Goal: Task Accomplishment & Management: Manage account settings

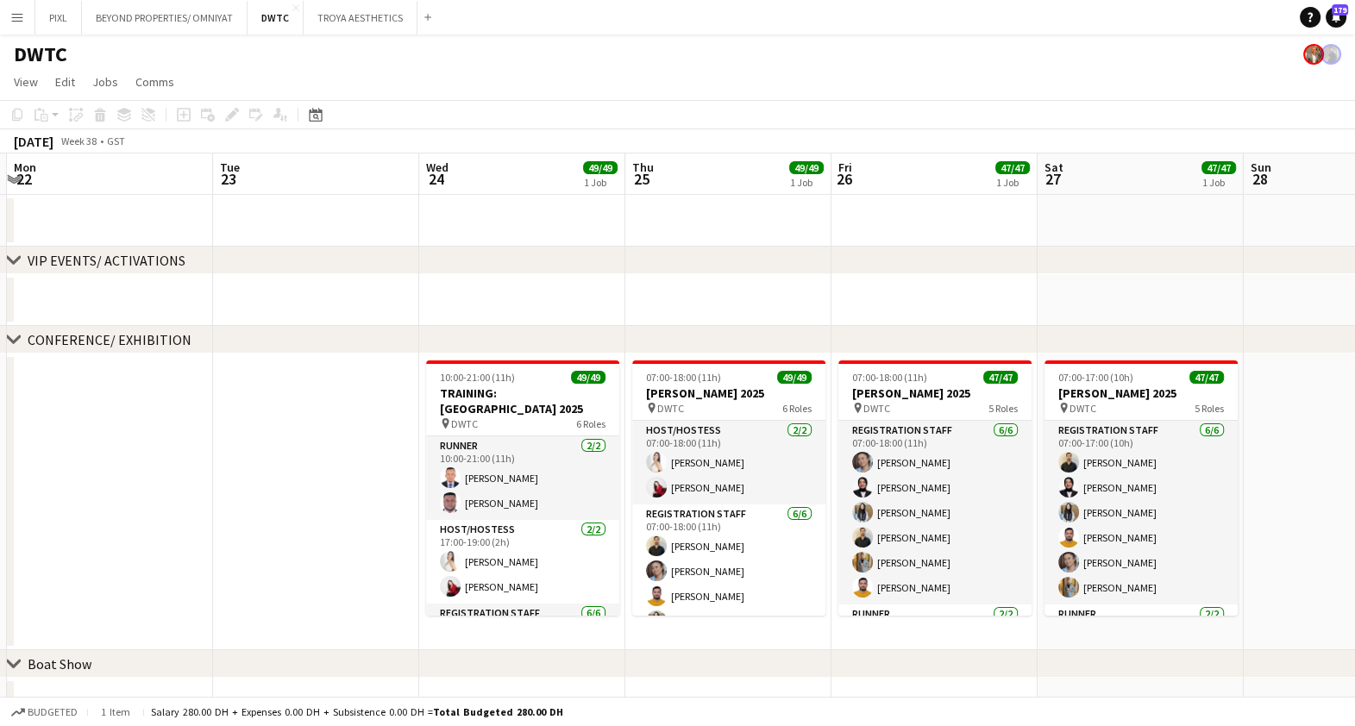
scroll to position [323, 0]
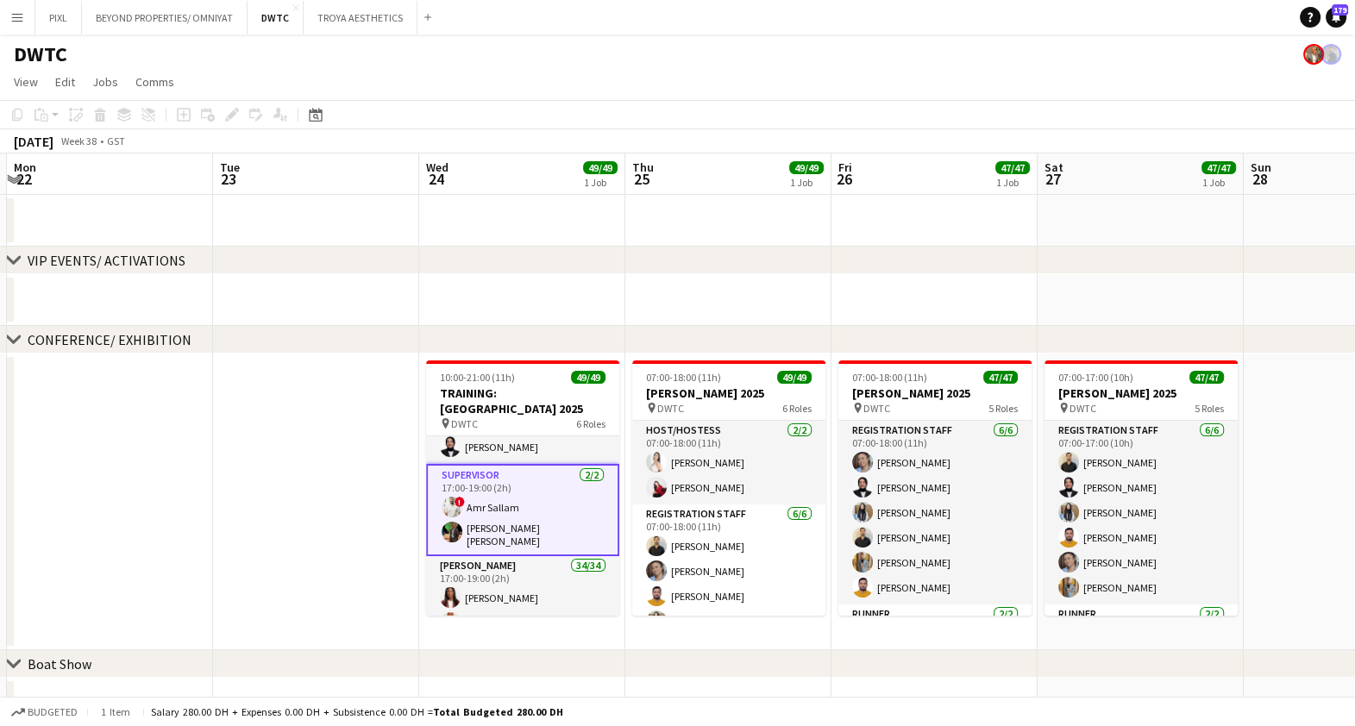
click at [17, 21] on app-icon "Menu" at bounding box center [17, 17] width 14 height 14
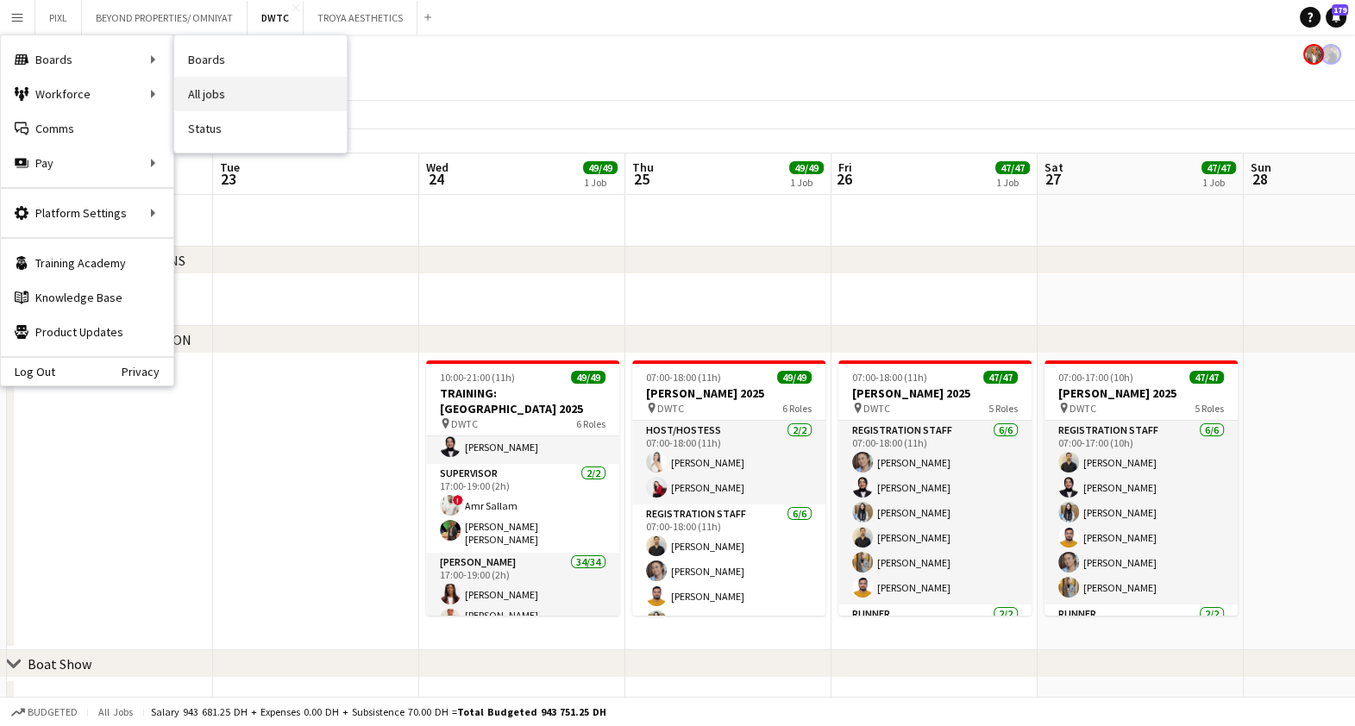
click at [225, 89] on link "All jobs" at bounding box center [260, 94] width 173 height 35
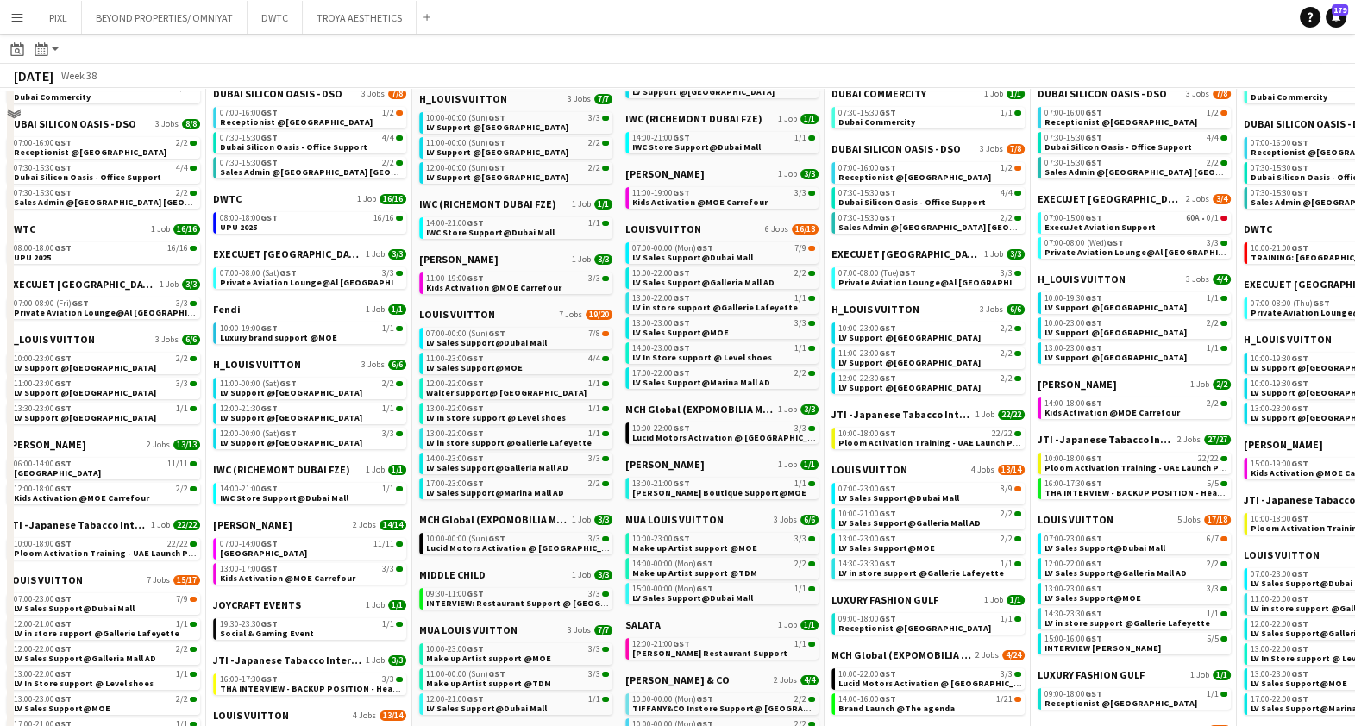
scroll to position [430, 0]
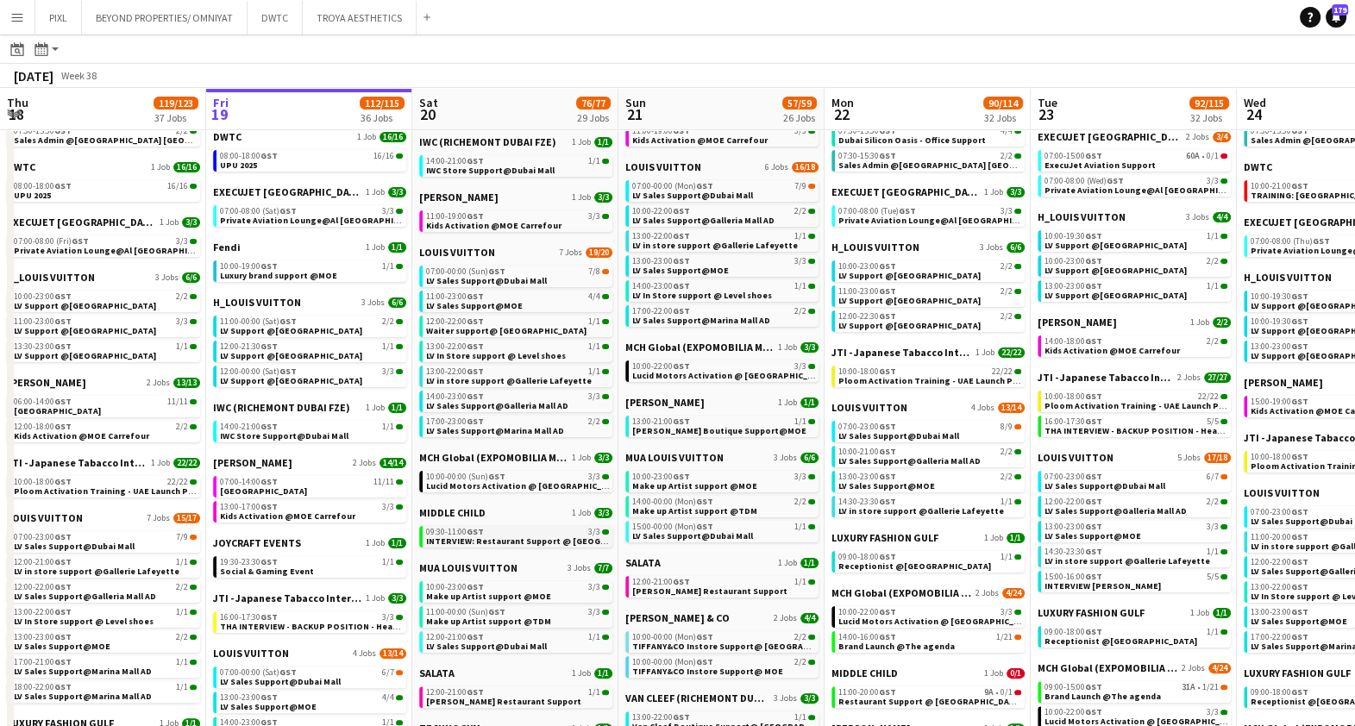
click at [518, 540] on span "INTERVIEW: Restaurant Support @ Al Serkal Avenue" at bounding box center [543, 541] width 234 height 11
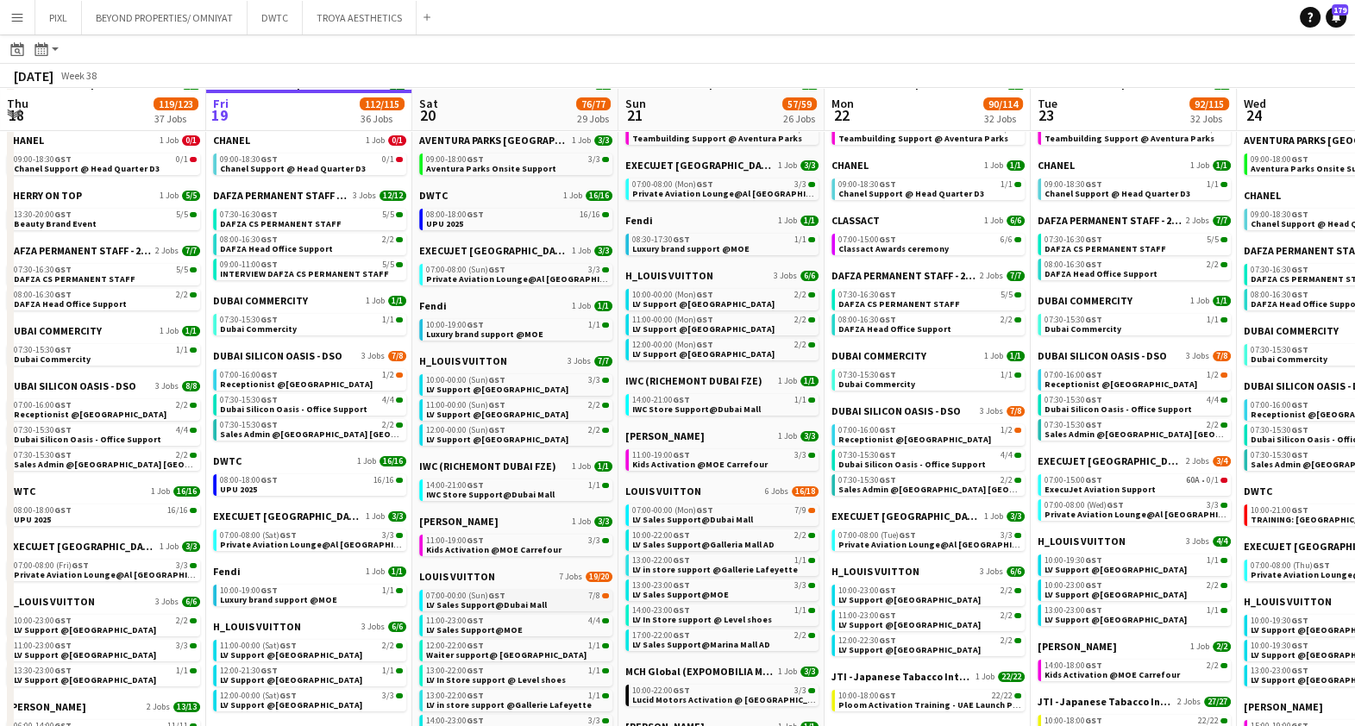
scroll to position [0, 0]
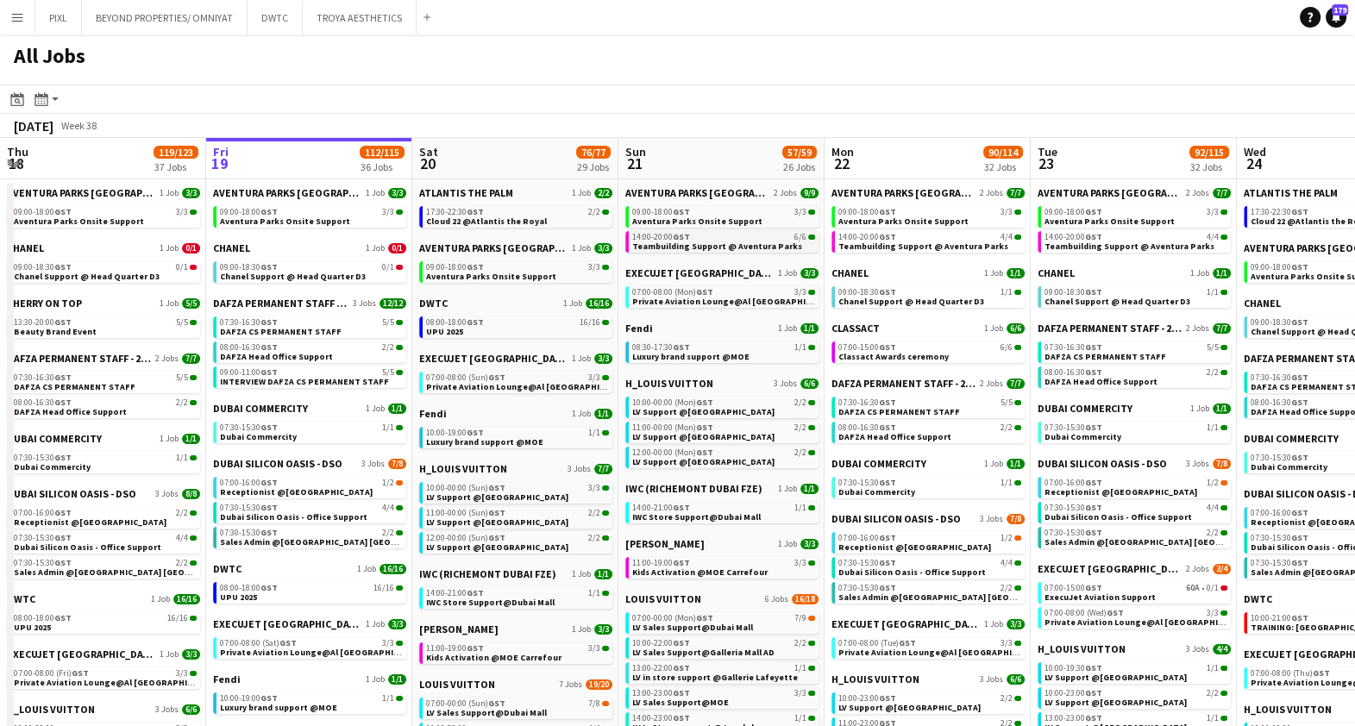
click at [750, 243] on span "Teambuilding Support @ Aventura Parks" at bounding box center [717, 246] width 170 height 11
click at [912, 348] on div "07:00-15:00 GST 6/6" at bounding box center [929, 347] width 183 height 9
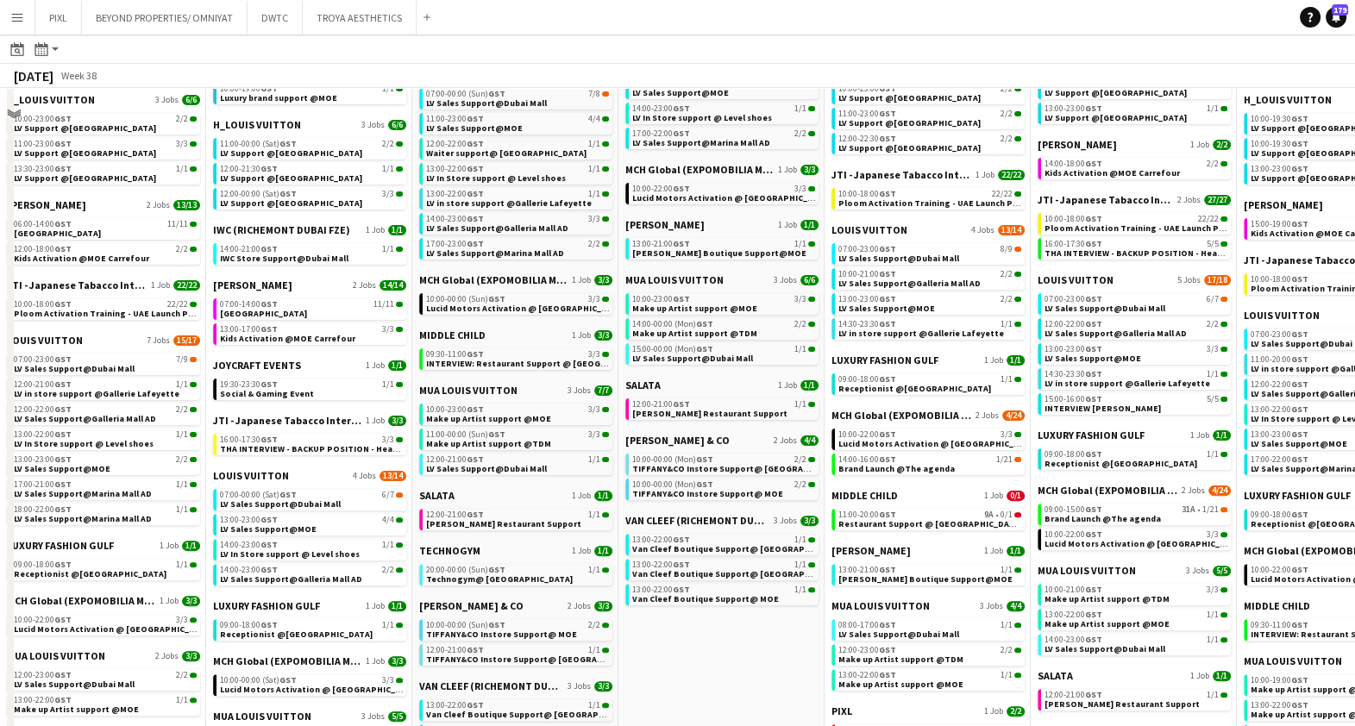
scroll to position [647, 0]
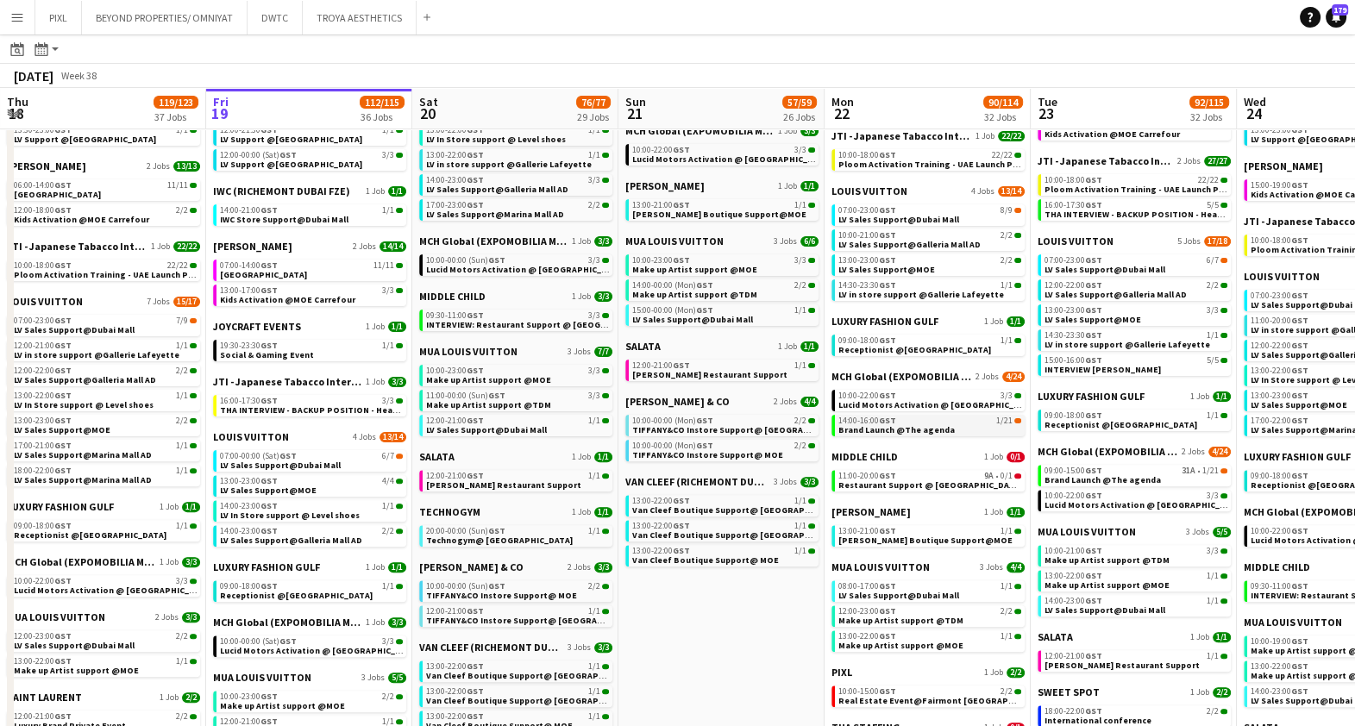
click at [925, 423] on div "14:00-16:00 GST 1/21" at bounding box center [929, 421] width 183 height 9
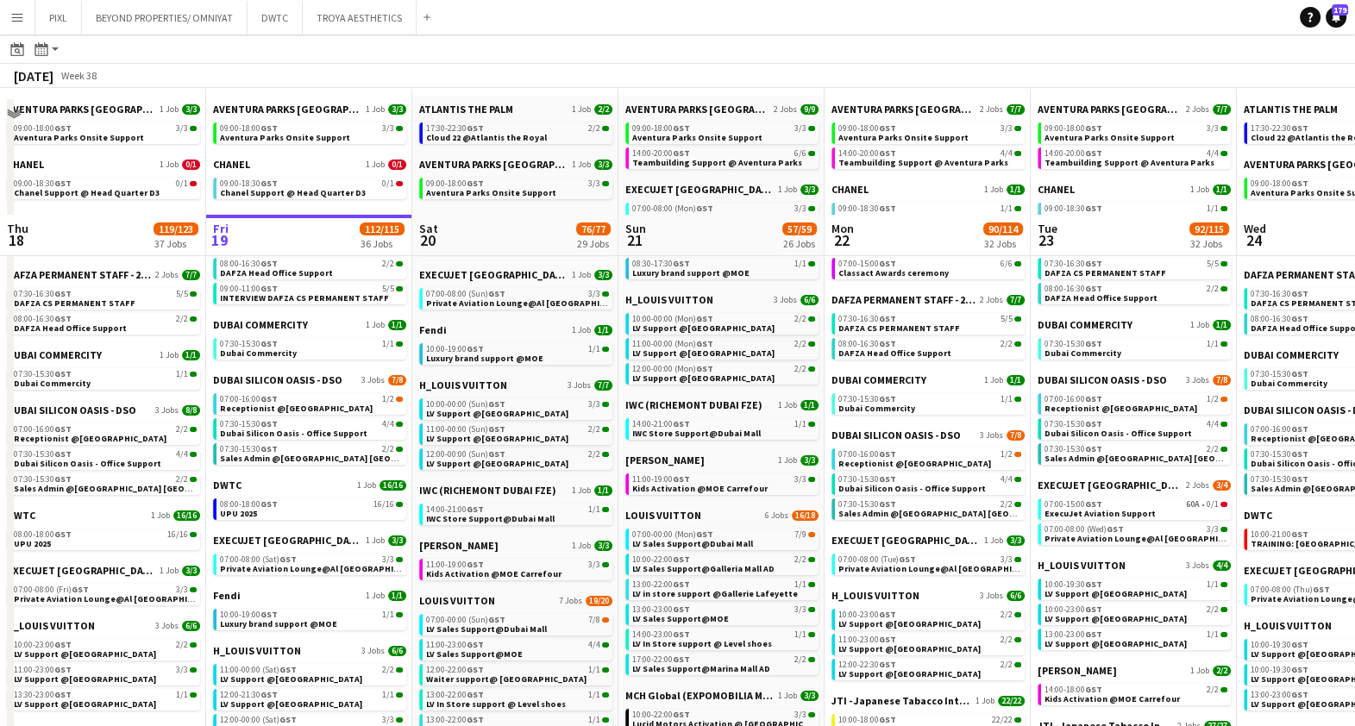
scroll to position [0, 0]
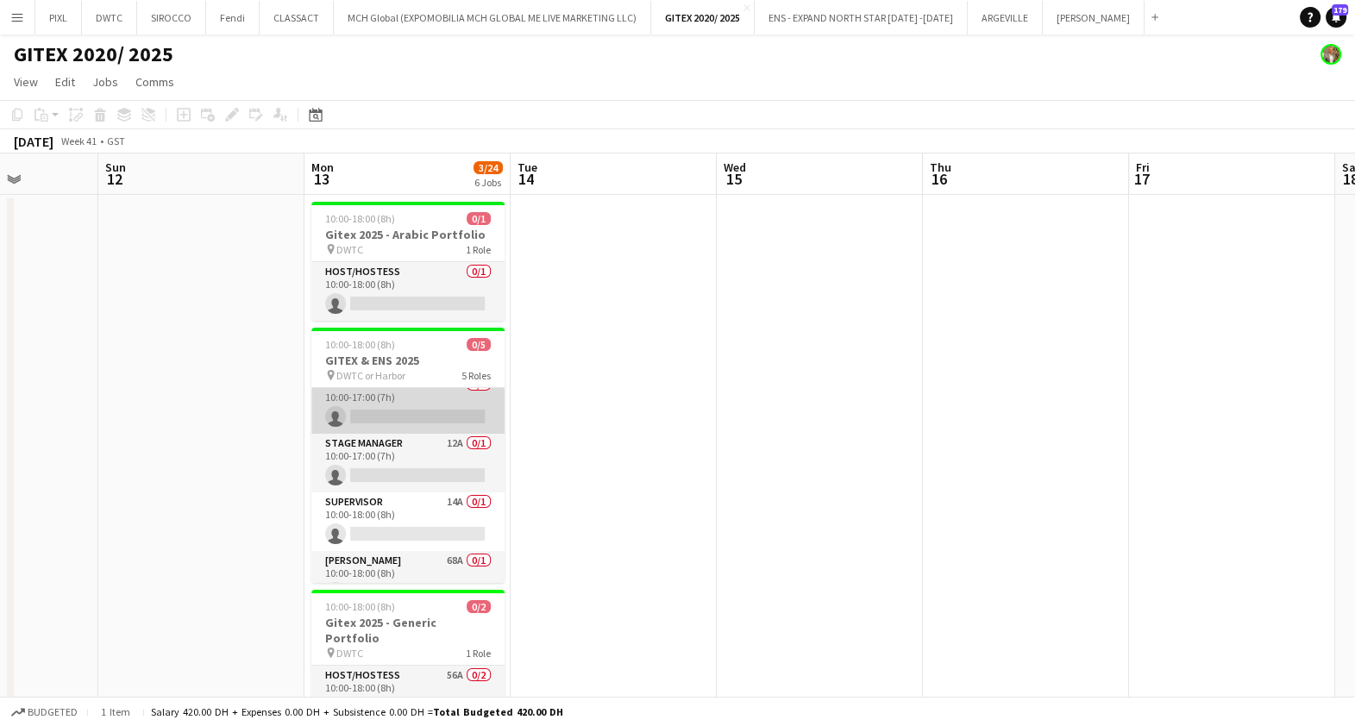
scroll to position [101, 0]
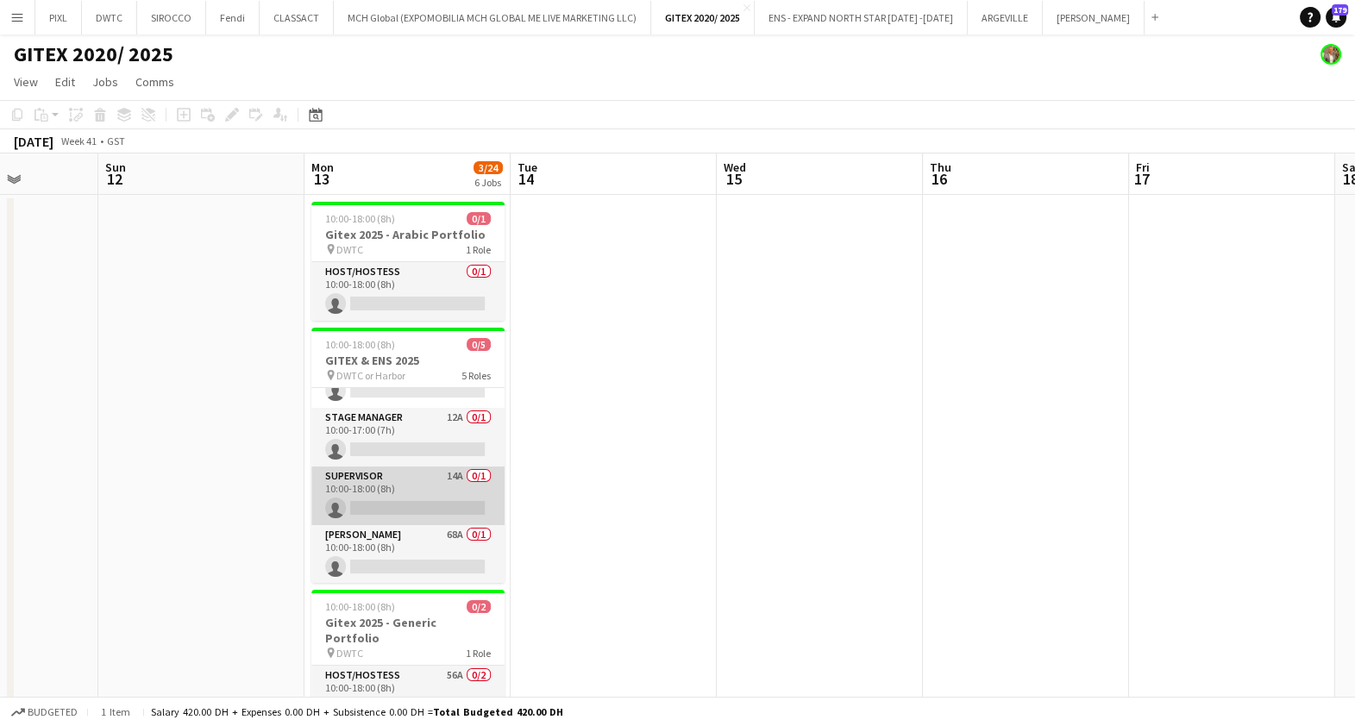
click at [417, 492] on app-card-role "Supervisor 14A 0/1 10:00-18:00 (8h) single-neutral-actions" at bounding box center [407, 496] width 193 height 59
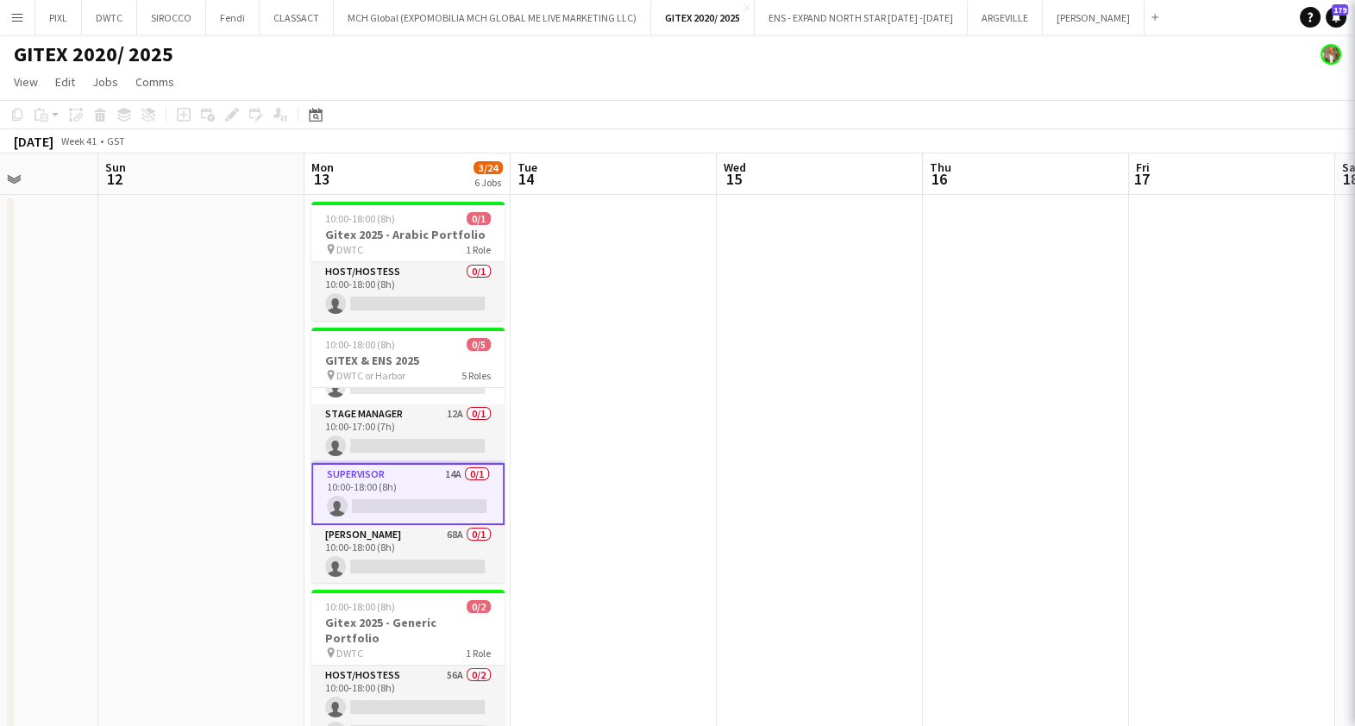
scroll to position [98, 0]
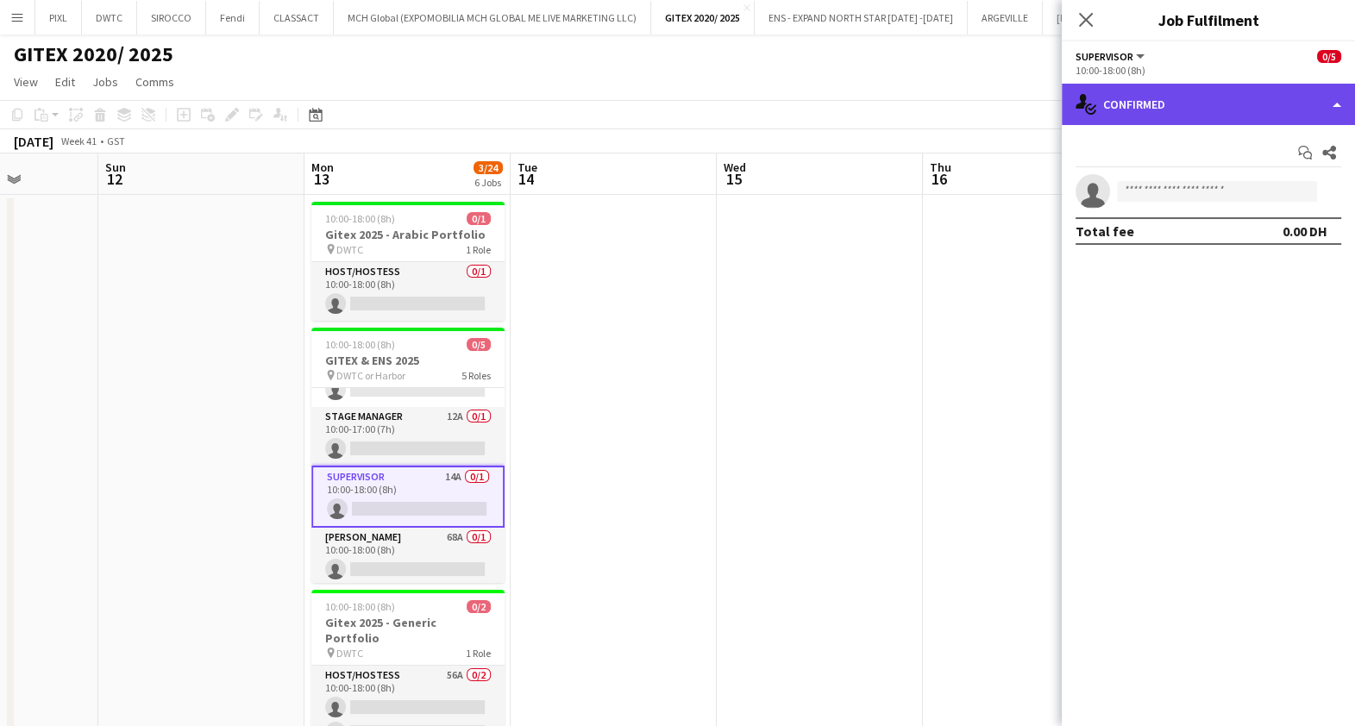
click at [1176, 99] on div "single-neutral-actions-check-2 Confirmed" at bounding box center [1208, 104] width 293 height 41
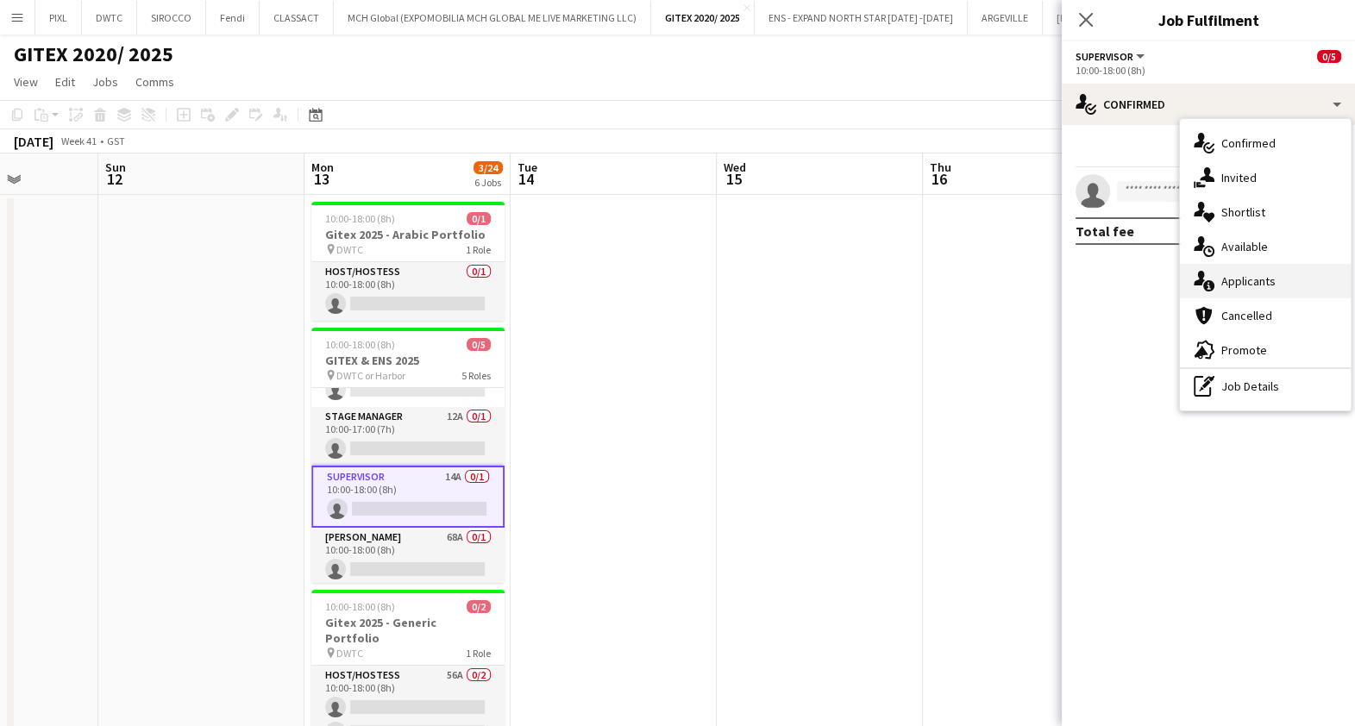
click at [1255, 278] on span "Applicants" at bounding box center [1248, 281] width 54 height 16
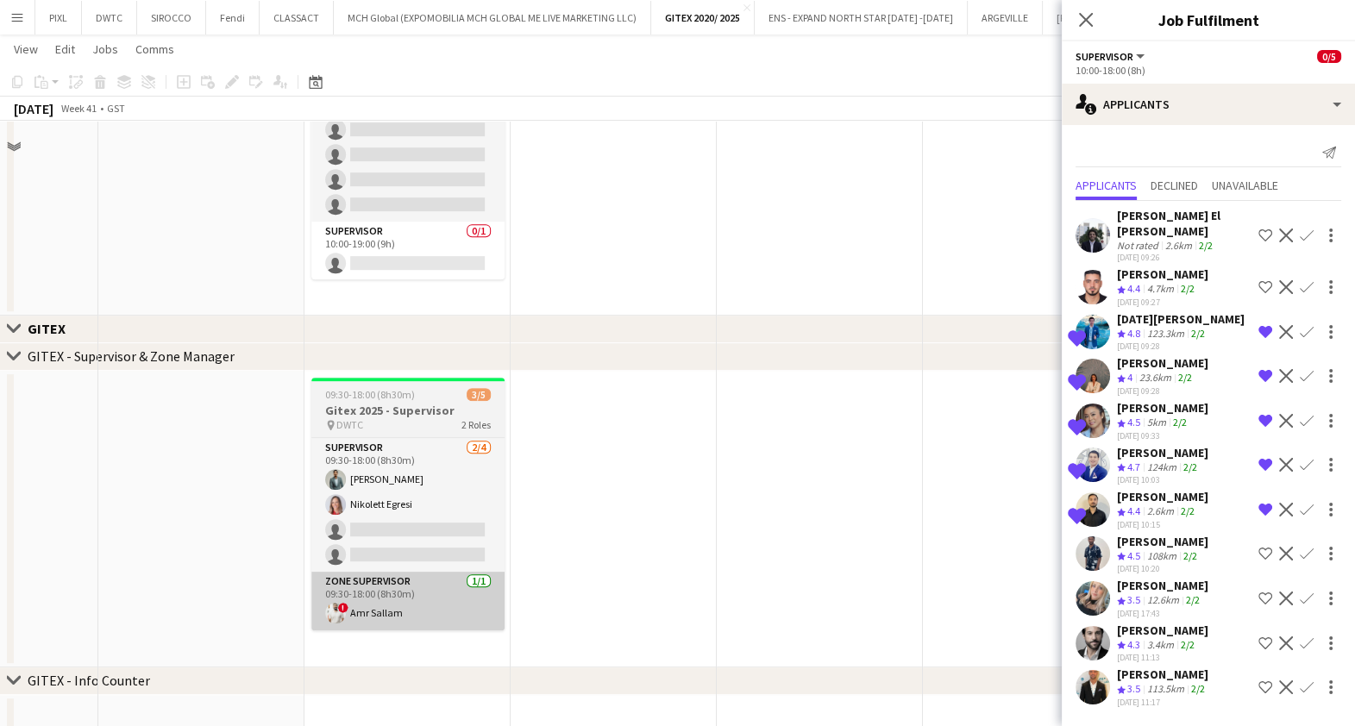
scroll to position [1078, 0]
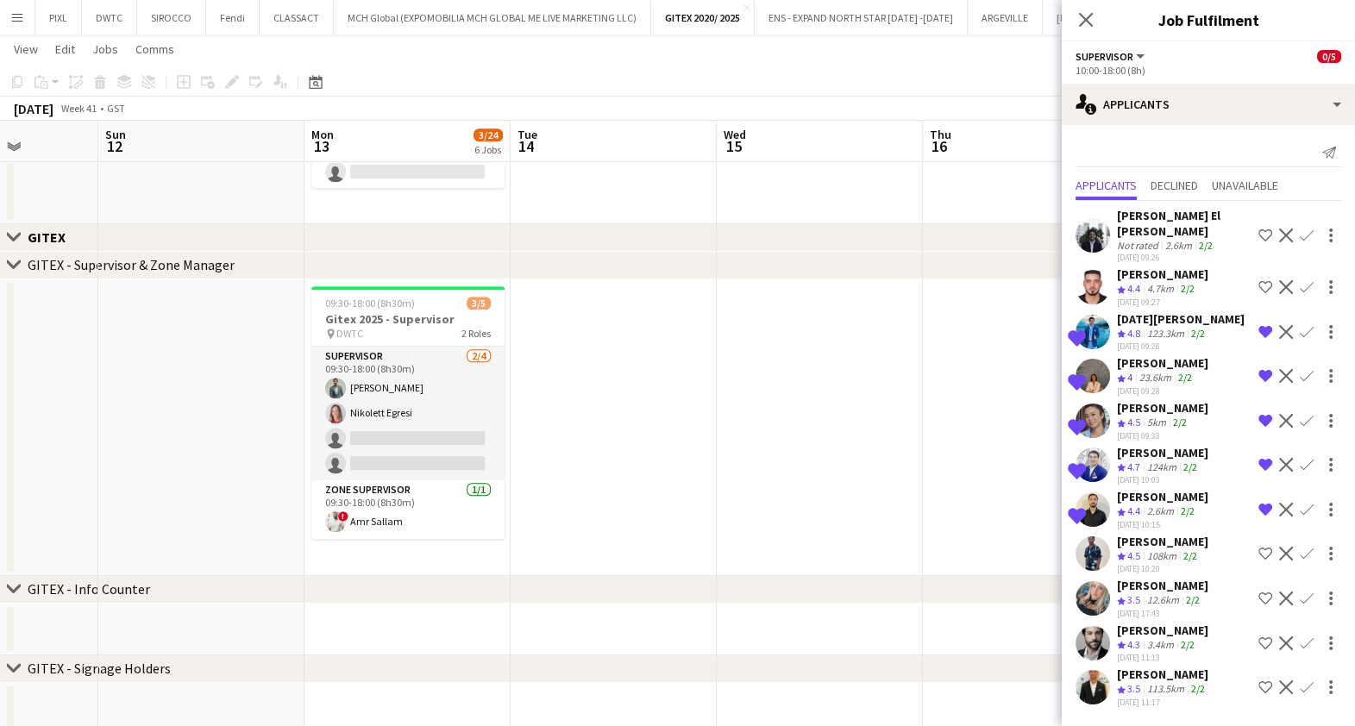
click at [1177, 355] on div "Kristina Kukec" at bounding box center [1162, 363] width 91 height 16
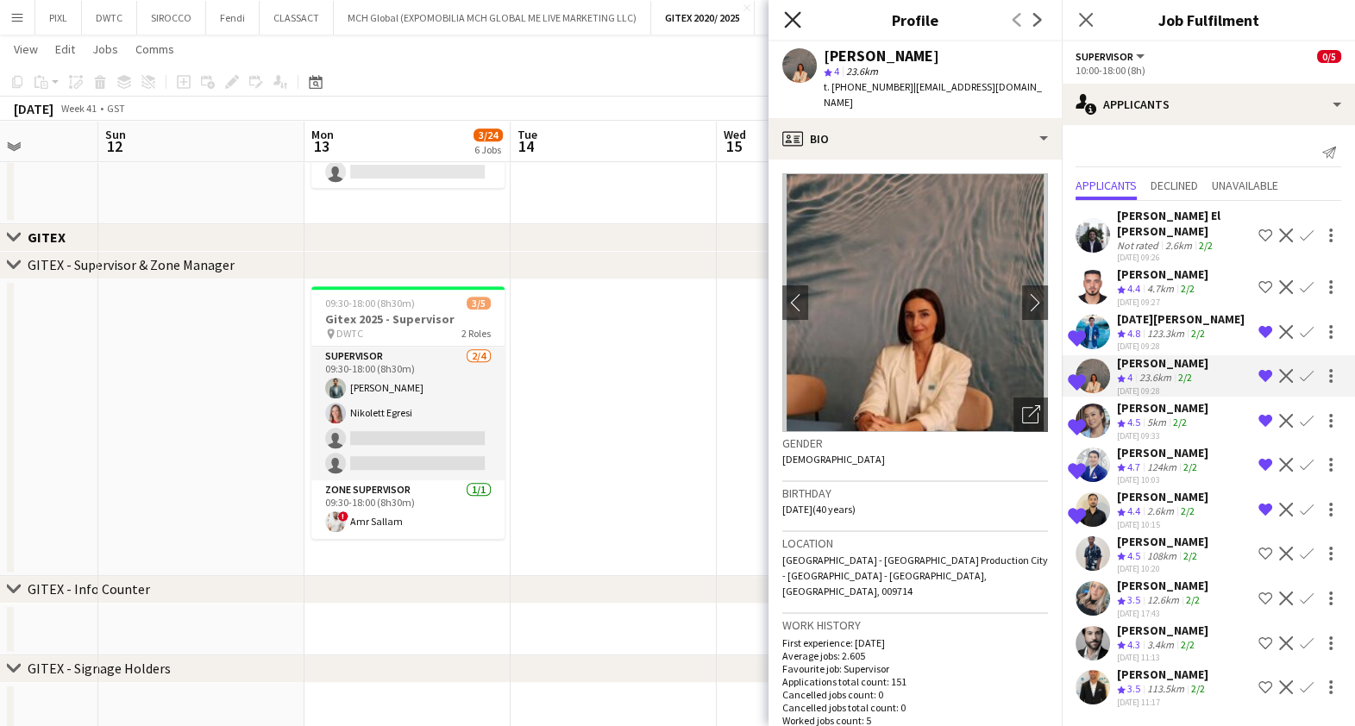
click at [787, 15] on icon at bounding box center [792, 19] width 16 height 16
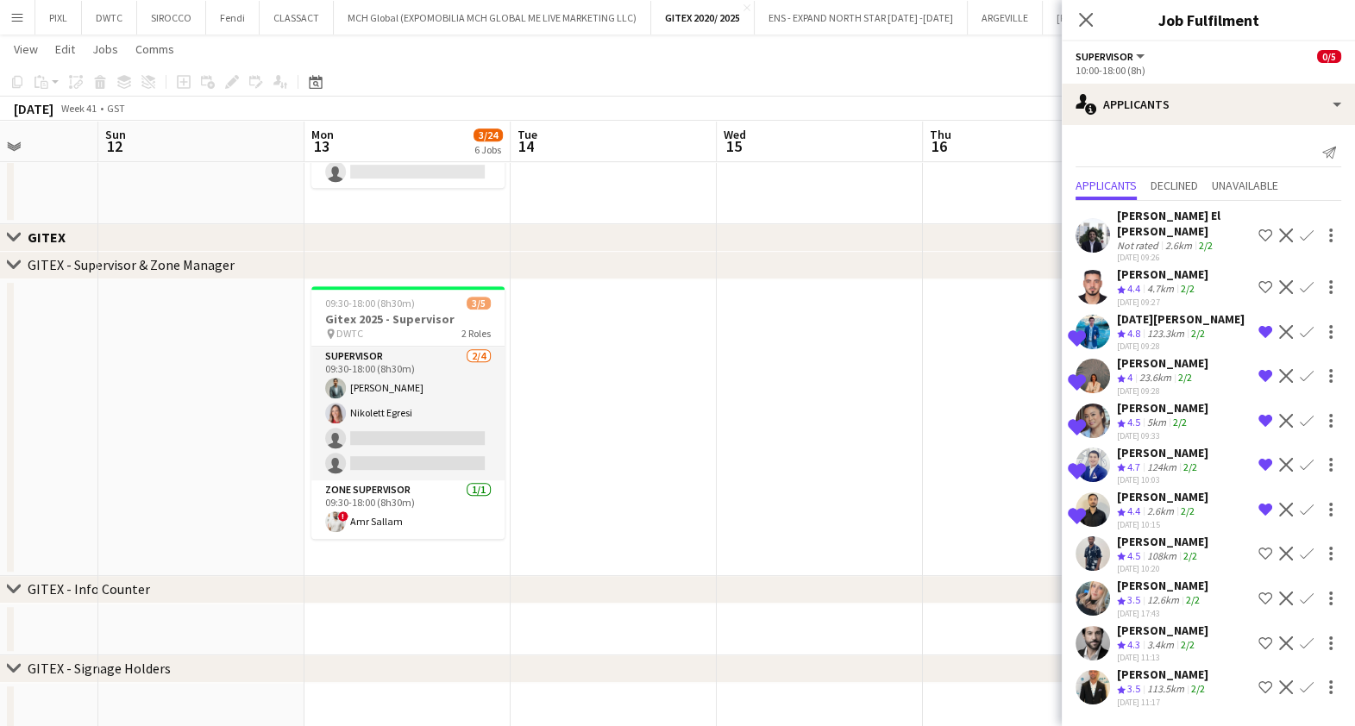
click at [1137, 267] on div "Hussein Abdallah" at bounding box center [1162, 275] width 91 height 16
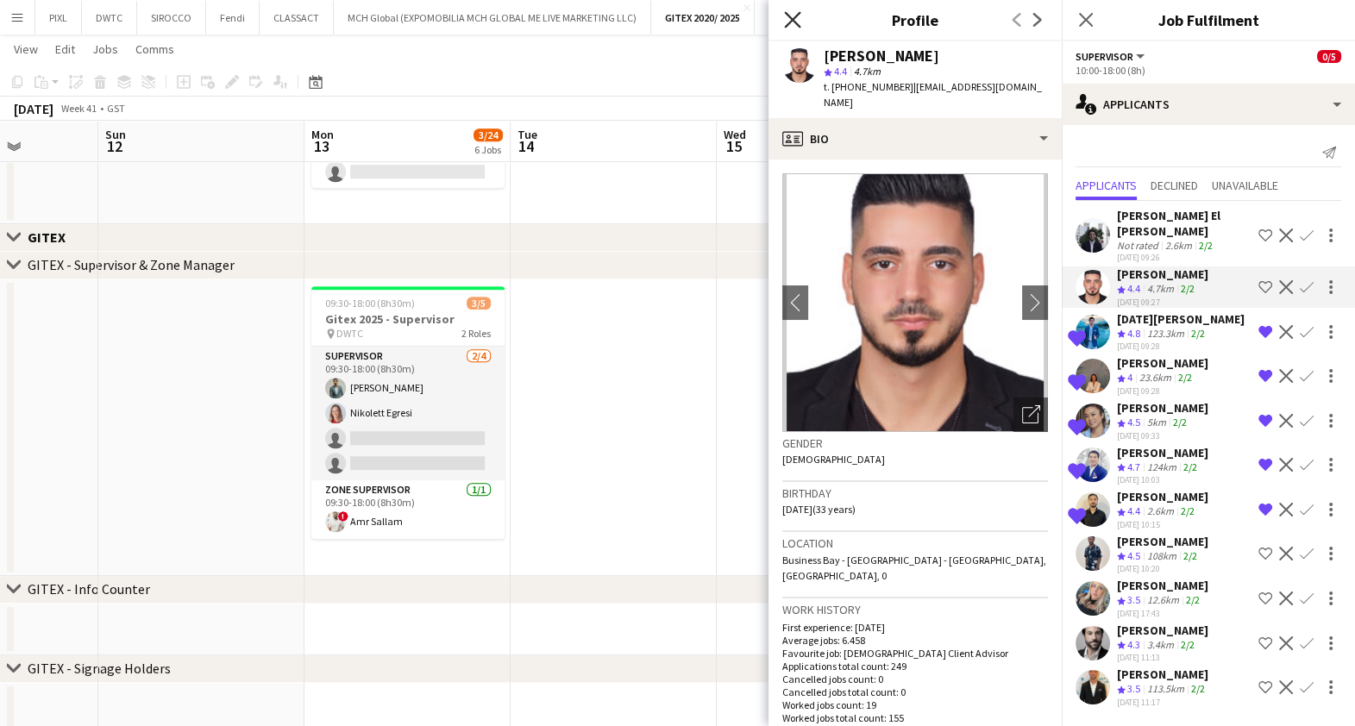
click at [793, 16] on icon "Close pop-in" at bounding box center [792, 19] width 16 height 16
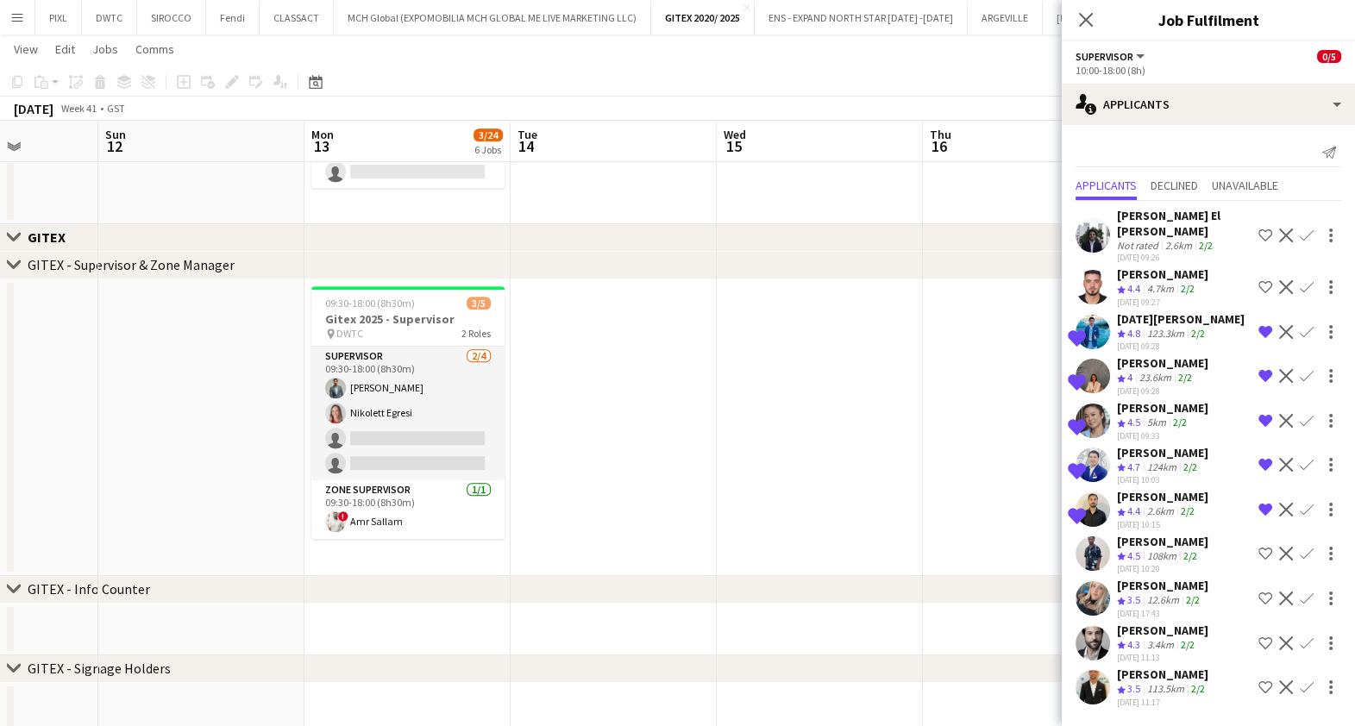
click at [1145, 215] on div "Omar El mourad" at bounding box center [1184, 223] width 135 height 31
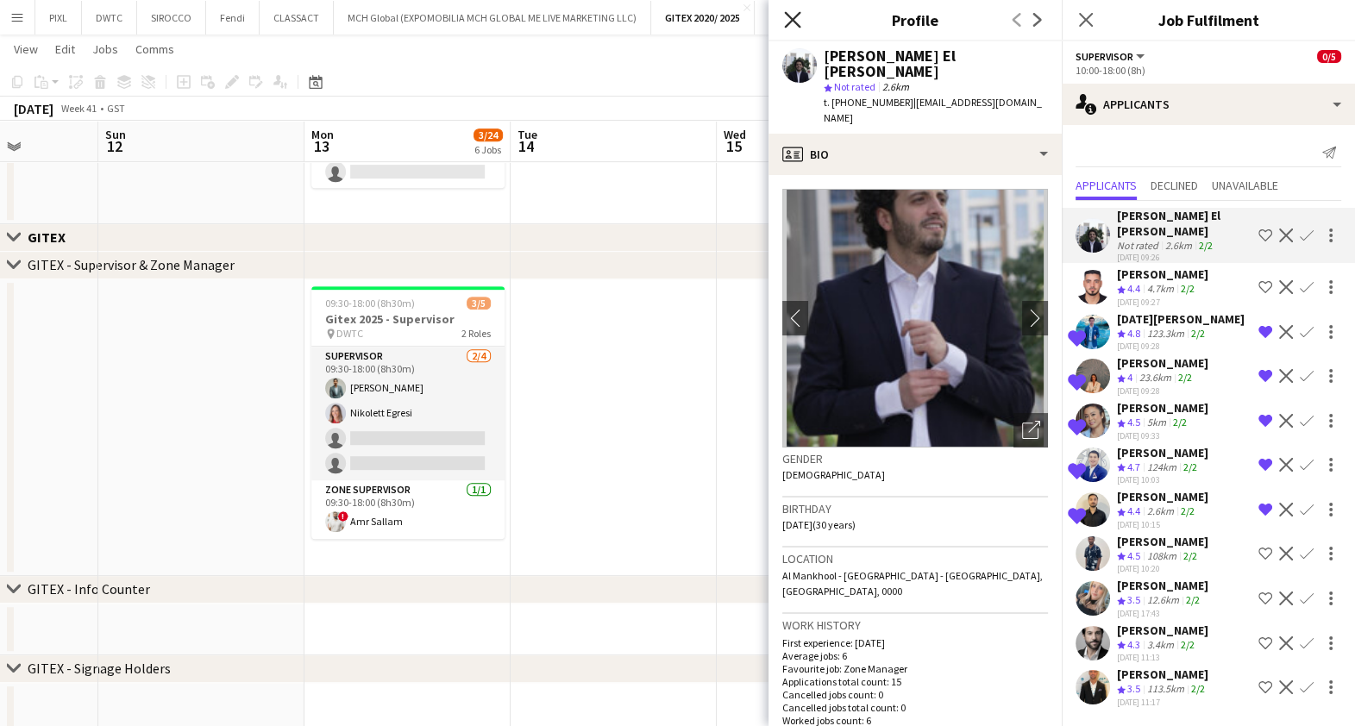
click at [788, 13] on icon "Close pop-in" at bounding box center [792, 19] width 16 height 16
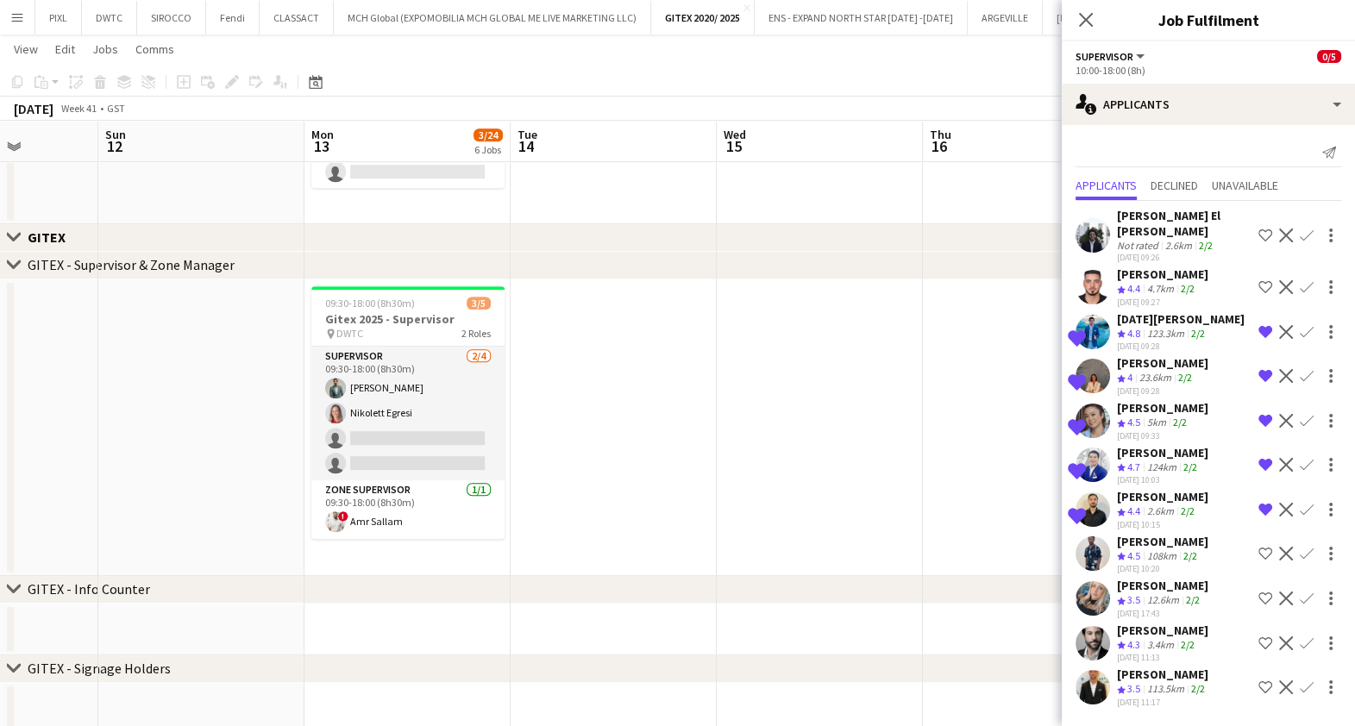
click at [1187, 221] on div "Omar El mourad" at bounding box center [1184, 223] width 135 height 31
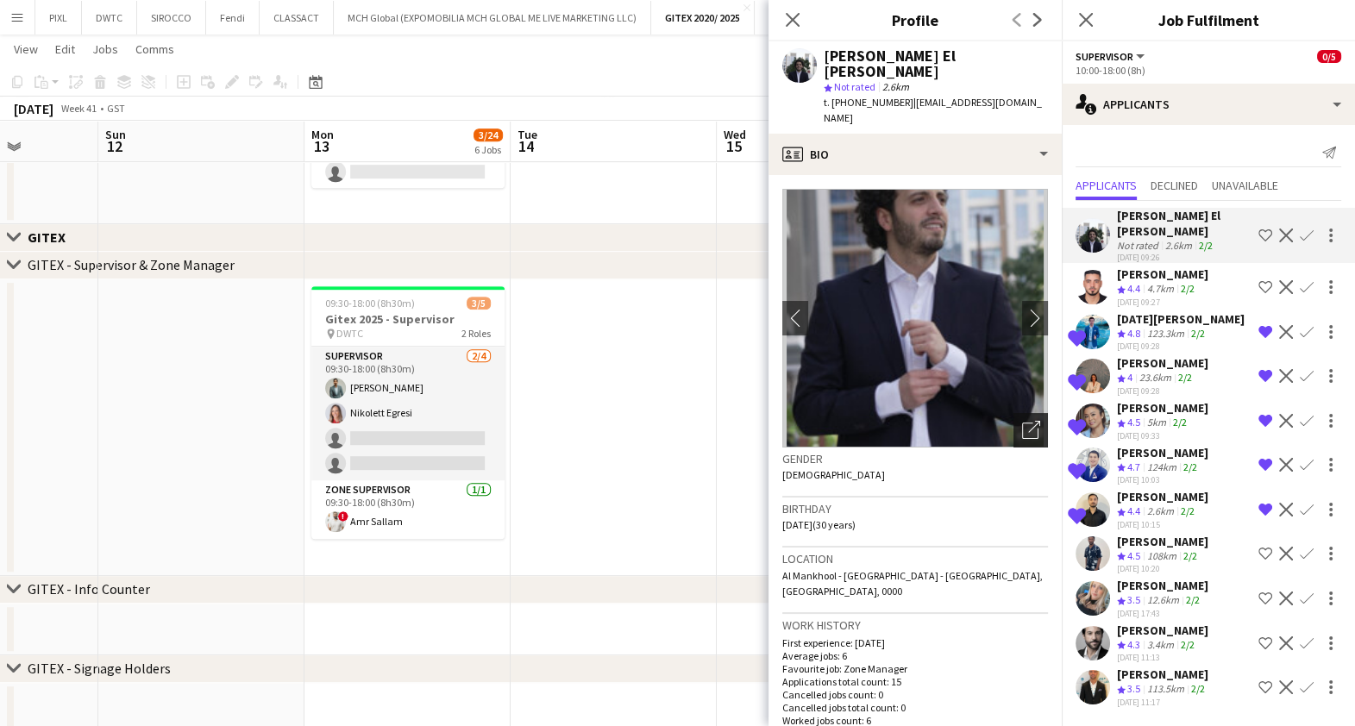
click at [1022, 423] on icon at bounding box center [1030, 431] width 16 height 16
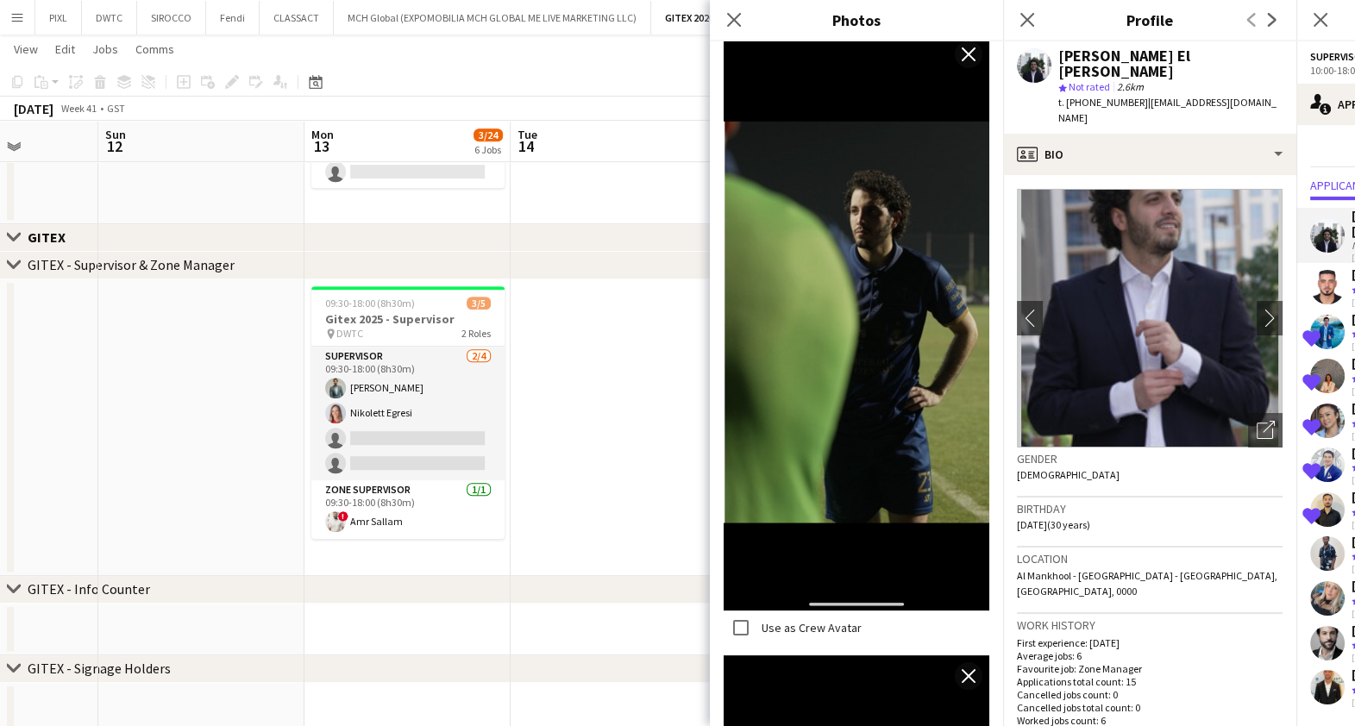
scroll to position [647, 0]
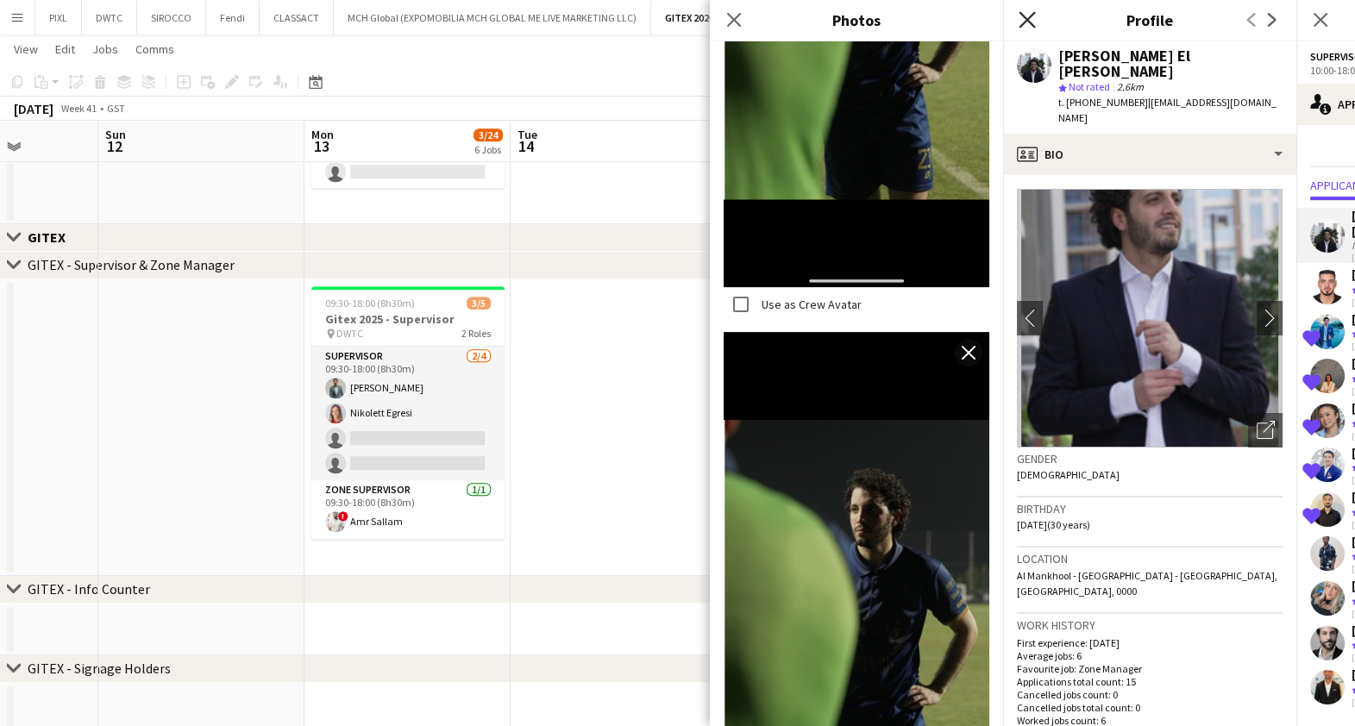
click at [1026, 16] on icon "Close pop-in" at bounding box center [1027, 19] width 16 height 16
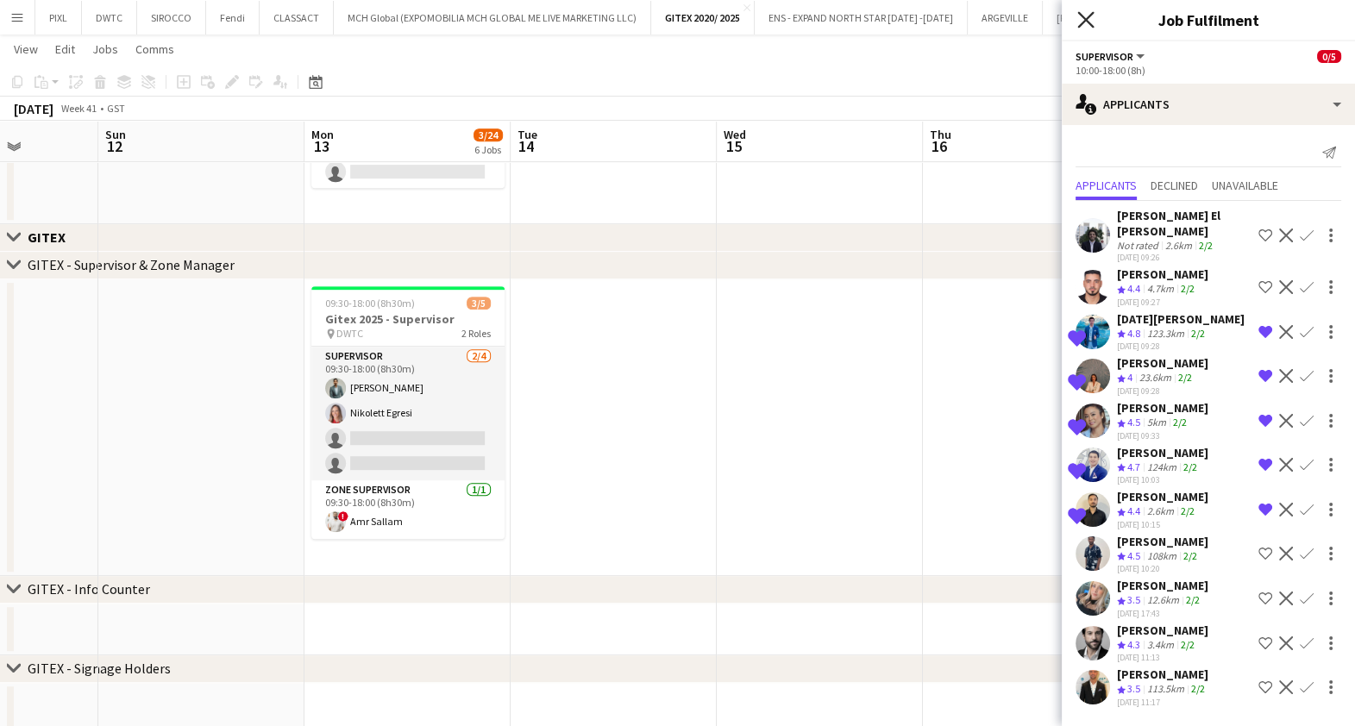
click at [1088, 20] on icon "Close pop-in" at bounding box center [1085, 19] width 16 height 16
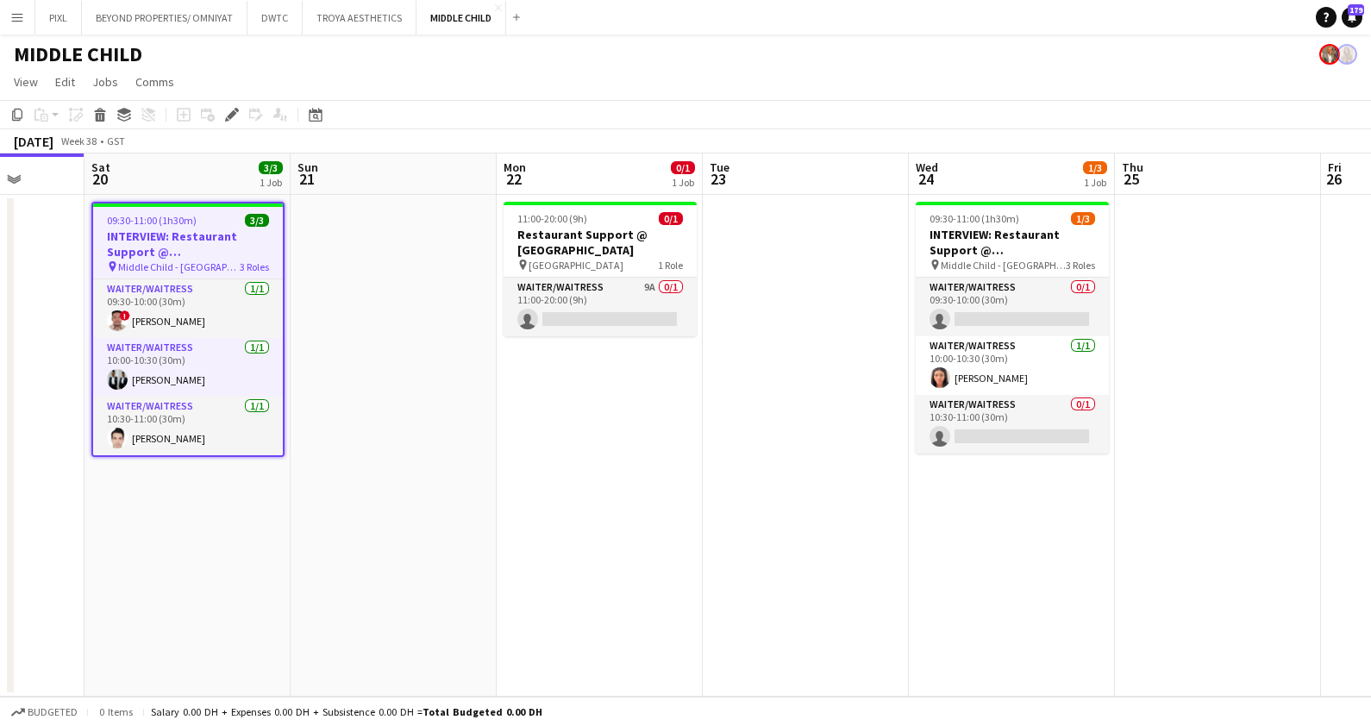
scroll to position [0, 609]
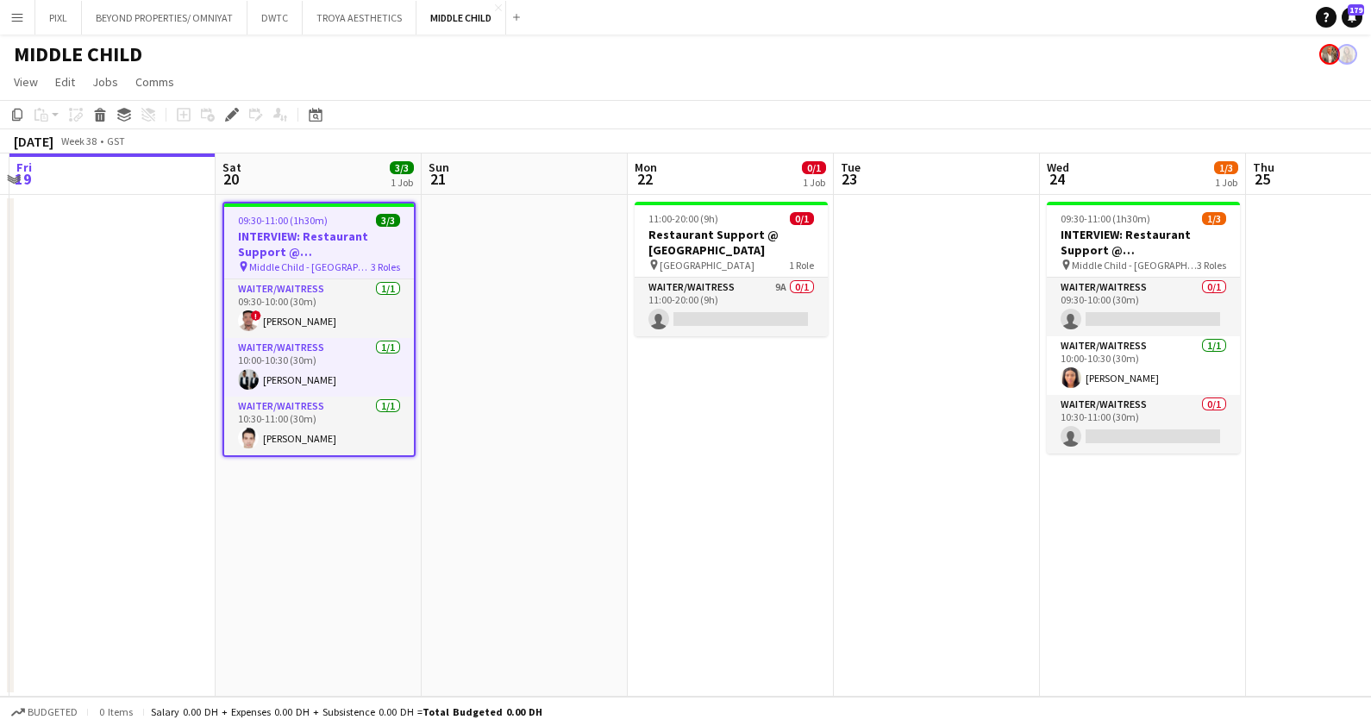
drag, startPoint x: 707, startPoint y: 339, endPoint x: 485, endPoint y: 322, distance: 223.2
click at [485, 322] on app-calendar-viewport "Tue 16 Wed 17 Thu 18 Fri 19 Sat 20 3/3 1 Job Sun 21 Mon 22 0/1 1 Job Tue 23 Wed…" at bounding box center [685, 425] width 1371 height 543
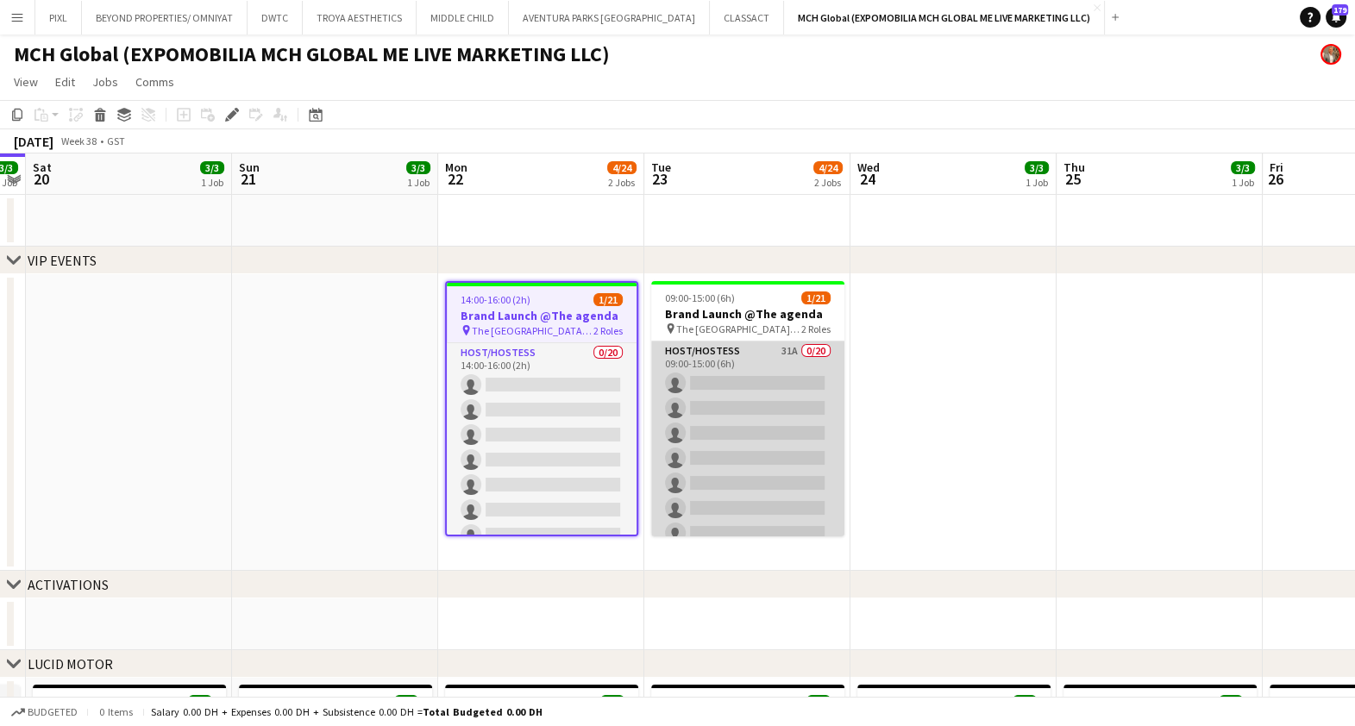
click at [764, 403] on app-card-role "Host/Hostess 31A 0/20 09:00-15:00 (6h) single-neutral-actions single-neutral-ac…" at bounding box center [747, 609] width 193 height 534
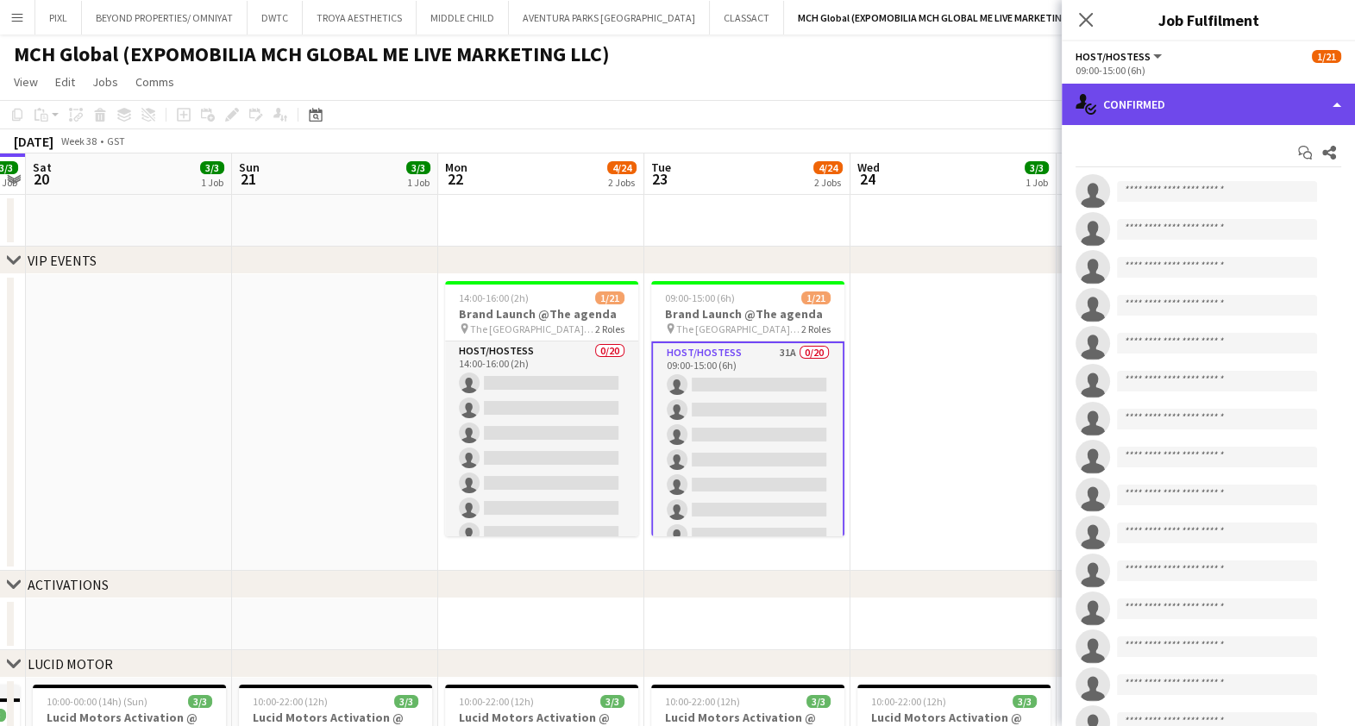
click at [1226, 86] on div "single-neutral-actions-check-2 Confirmed" at bounding box center [1208, 104] width 293 height 41
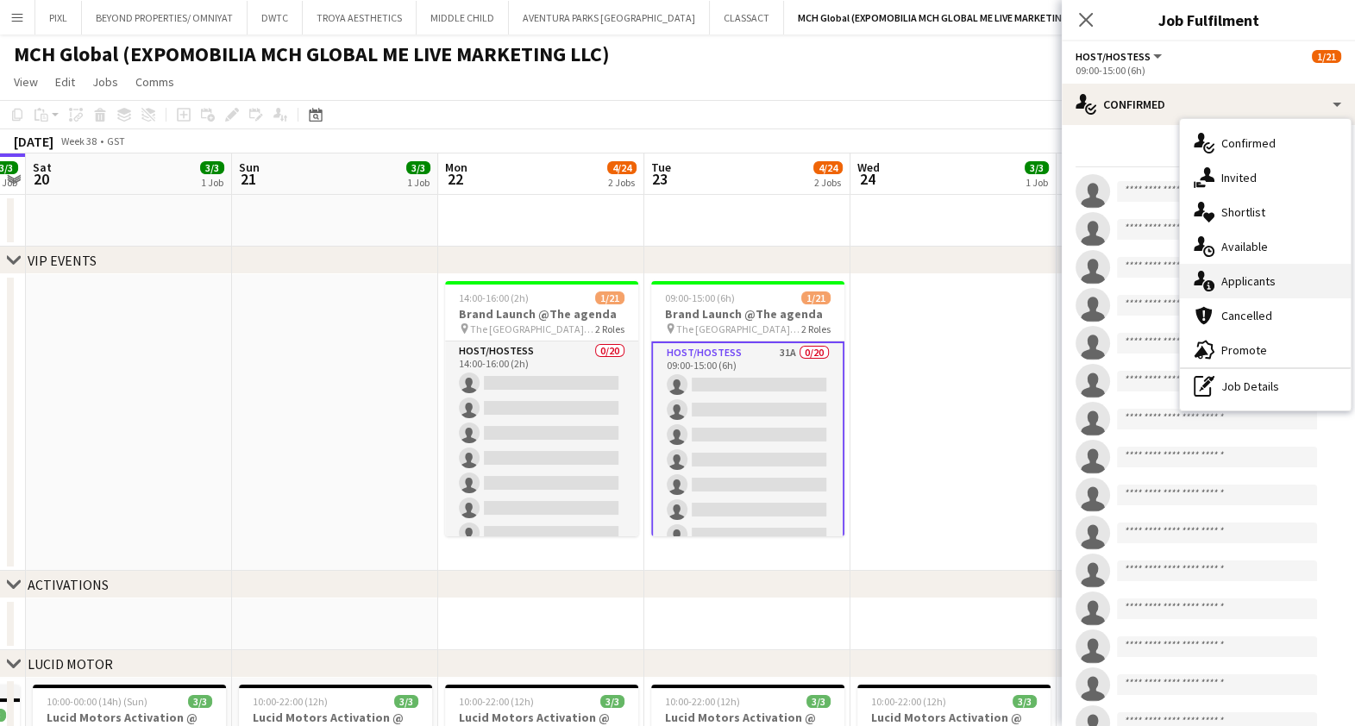
click at [1264, 280] on span "Applicants" at bounding box center [1248, 281] width 54 height 16
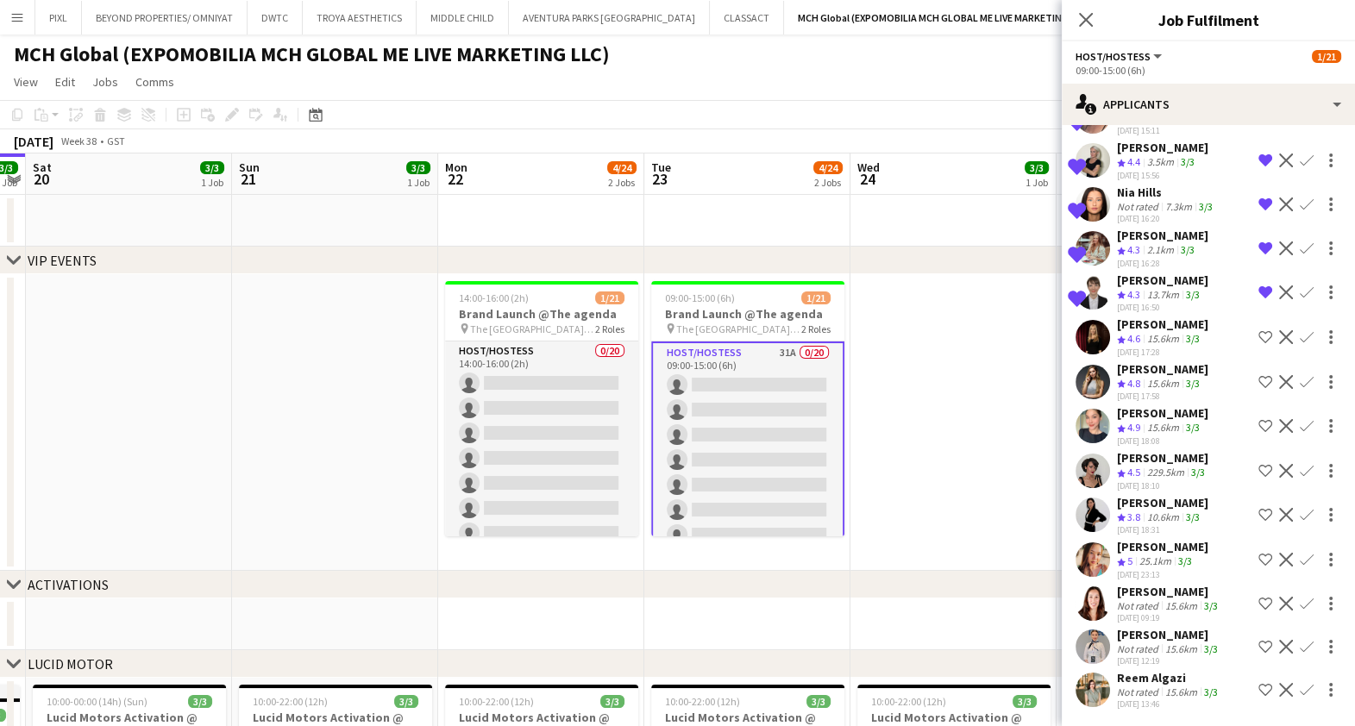
scroll to position [1015, 0]
click at [1085, 19] on icon at bounding box center [1085, 19] width 16 height 16
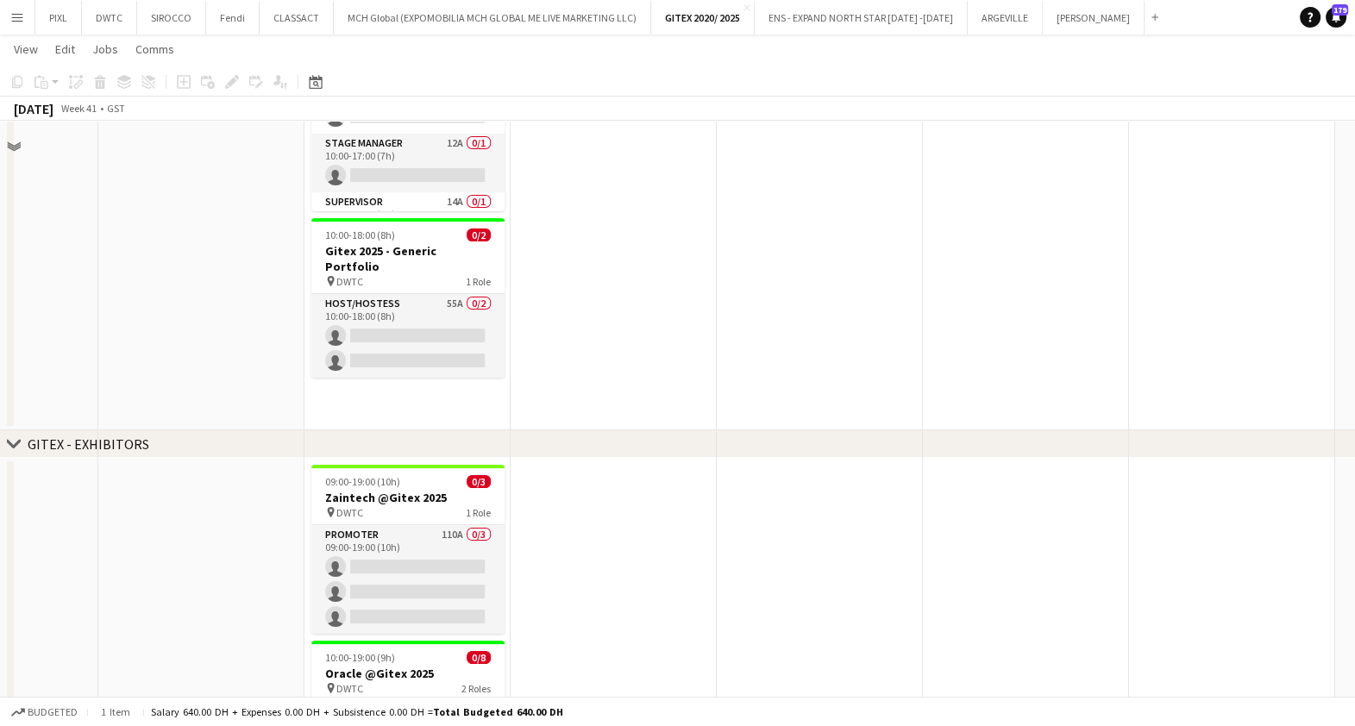
scroll to position [107, 0]
